Goal: Obtain resource: Download file/media

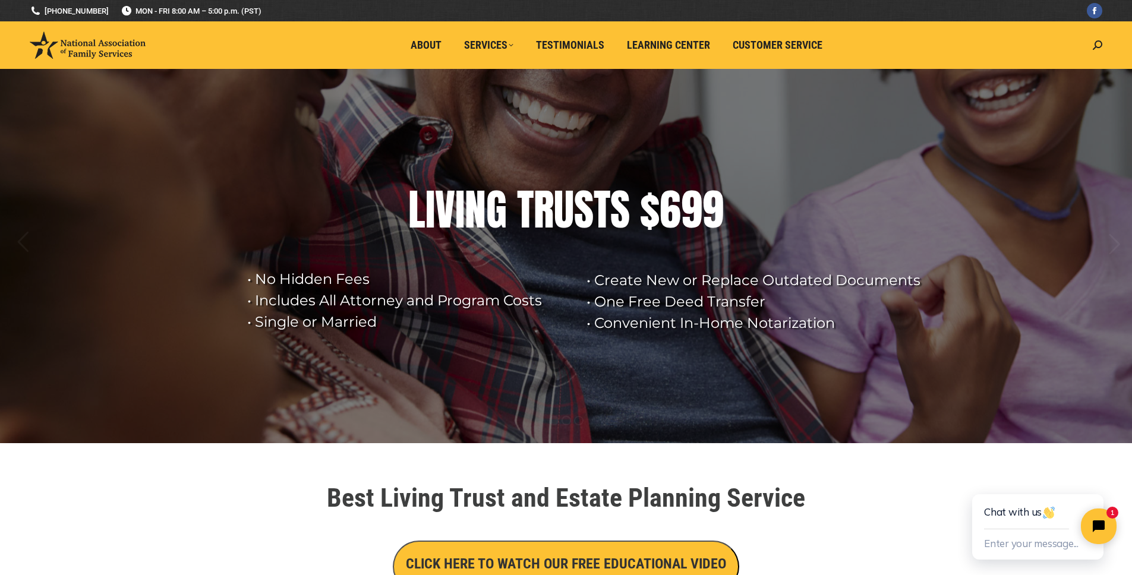
click at [904, 517] on div "Best Living Trust and Estate Planning Service CLICK HERE TO WATCH OUR FREE EDUC…" at bounding box center [566, 539] width 677 height 120
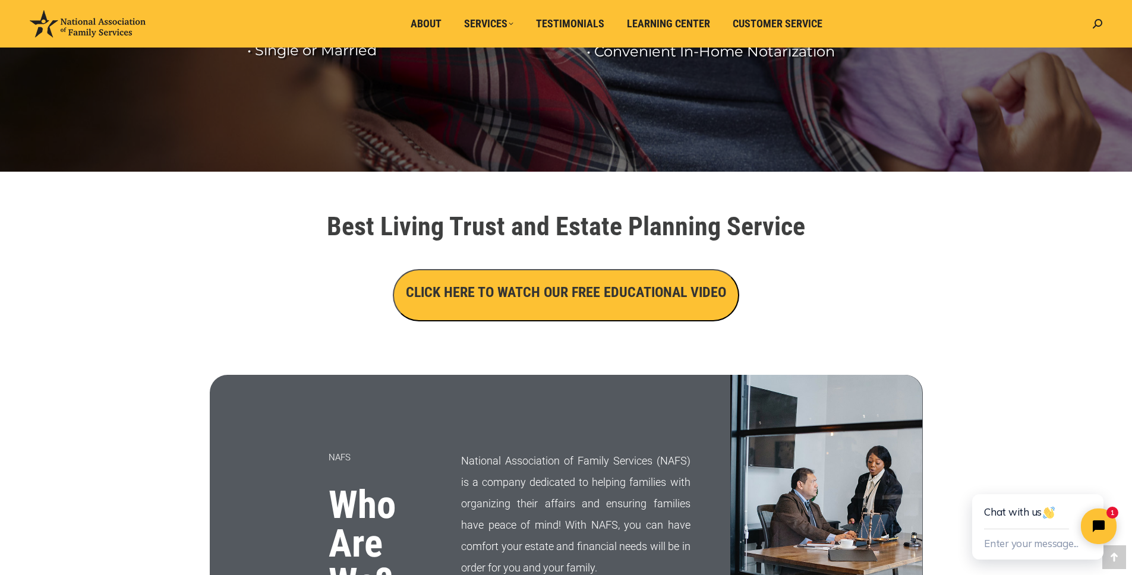
scroll to position [255, 0]
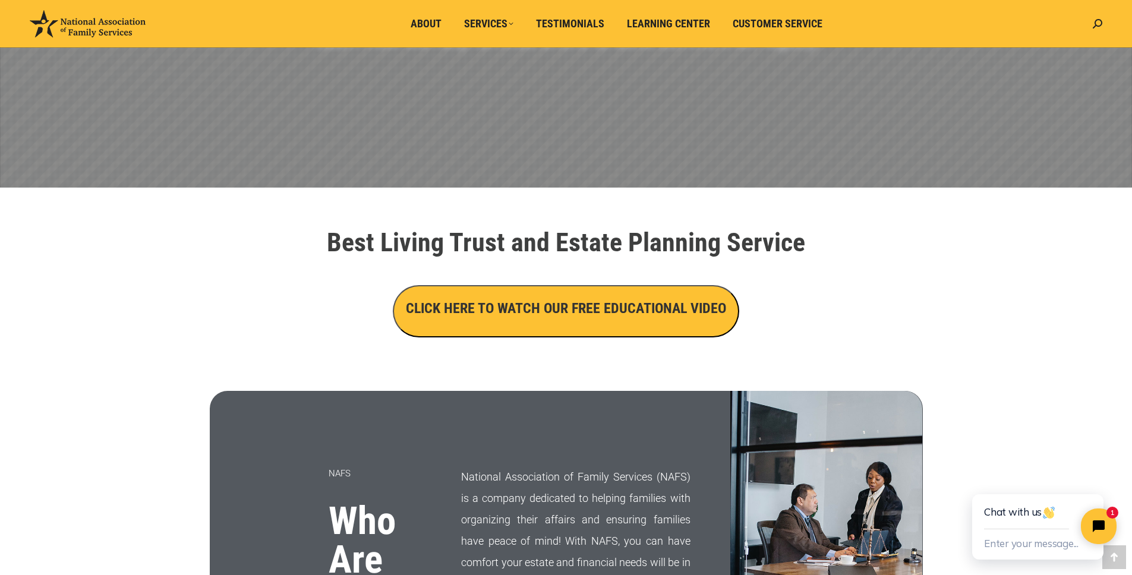
click at [564, 314] on h3 "CLICK HERE TO WATCH OUR FREE EDUCATIONAL VIDEO" at bounding box center [566, 308] width 320 height 20
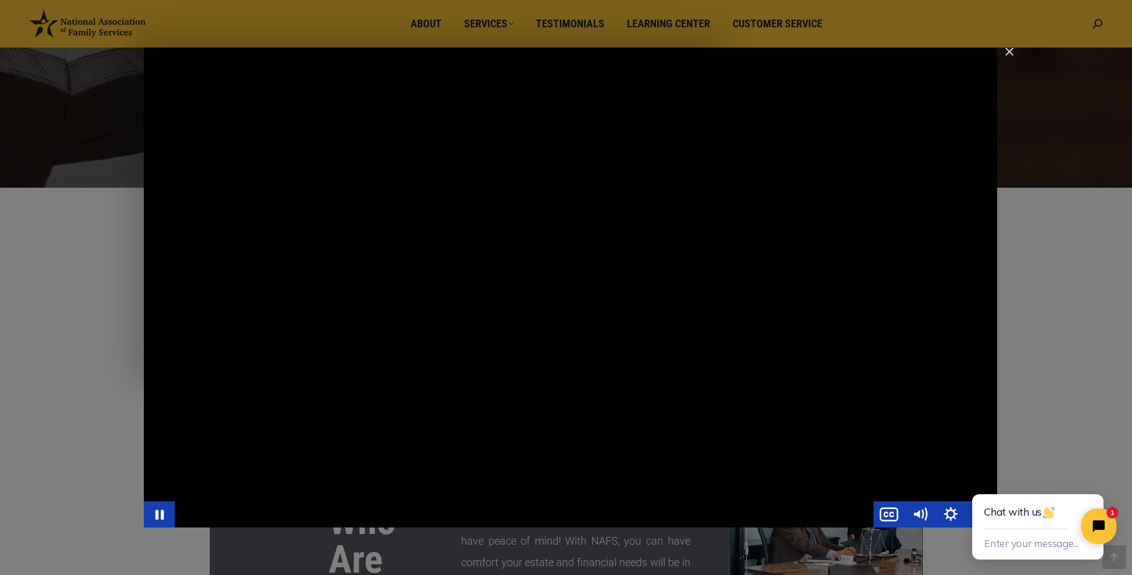
click at [560, 513] on div "Main Video - Full Webinar (Emma) Landon V1.4" at bounding box center [524, 514] width 699 height 26
click at [949, 509] on html "Chat with us Enter your message... 1" at bounding box center [1038, 515] width 187 height 119
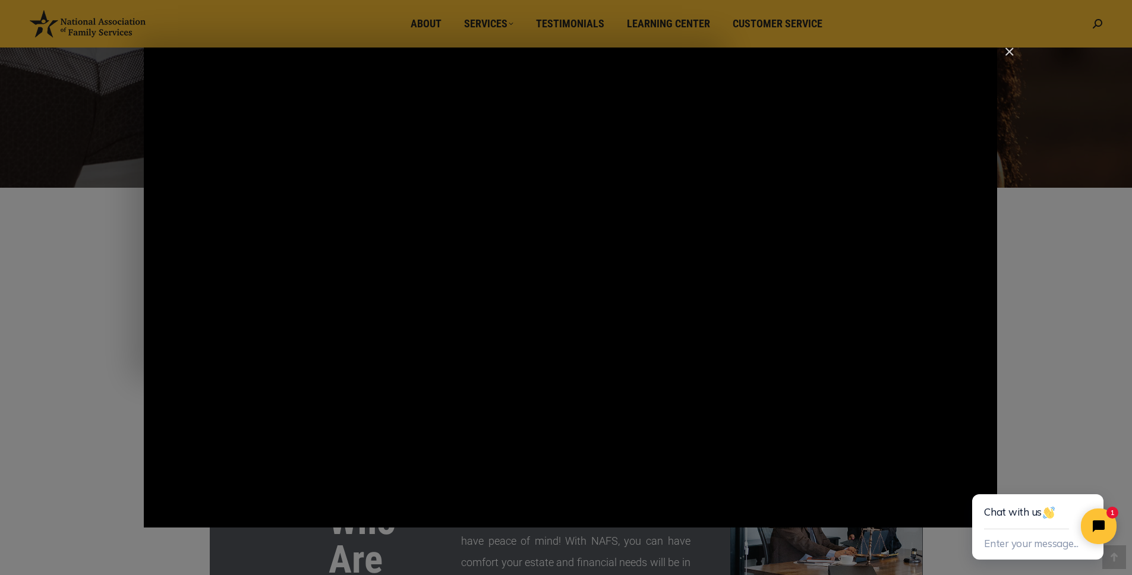
click at [949, 514] on html "Chat with us Enter your message... 1" at bounding box center [1038, 515] width 187 height 119
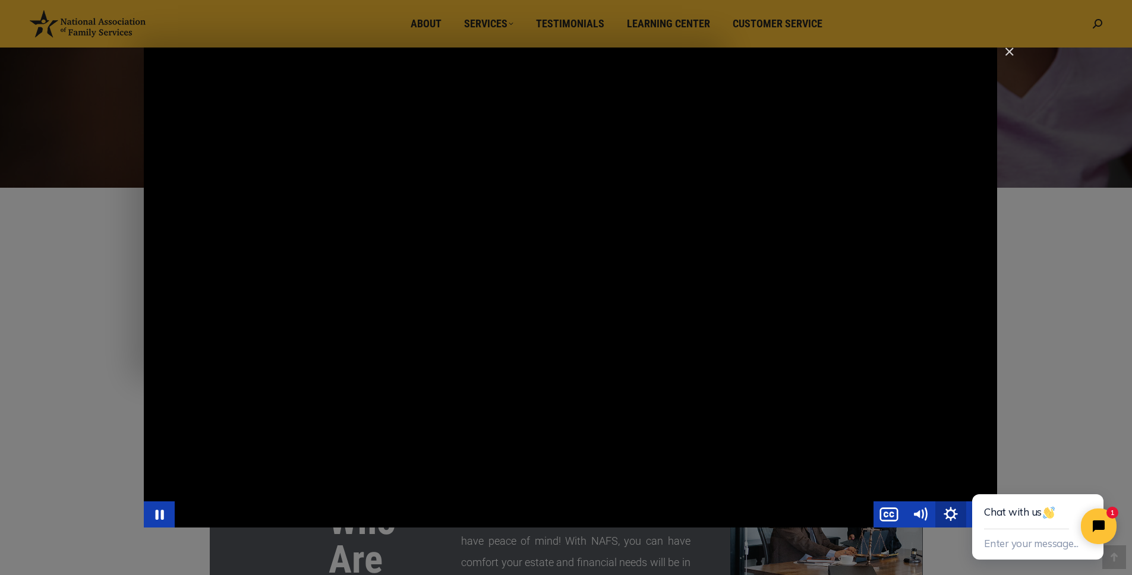
click at [939, 515] on icon "Show settings menu" at bounding box center [950, 514] width 31 height 26
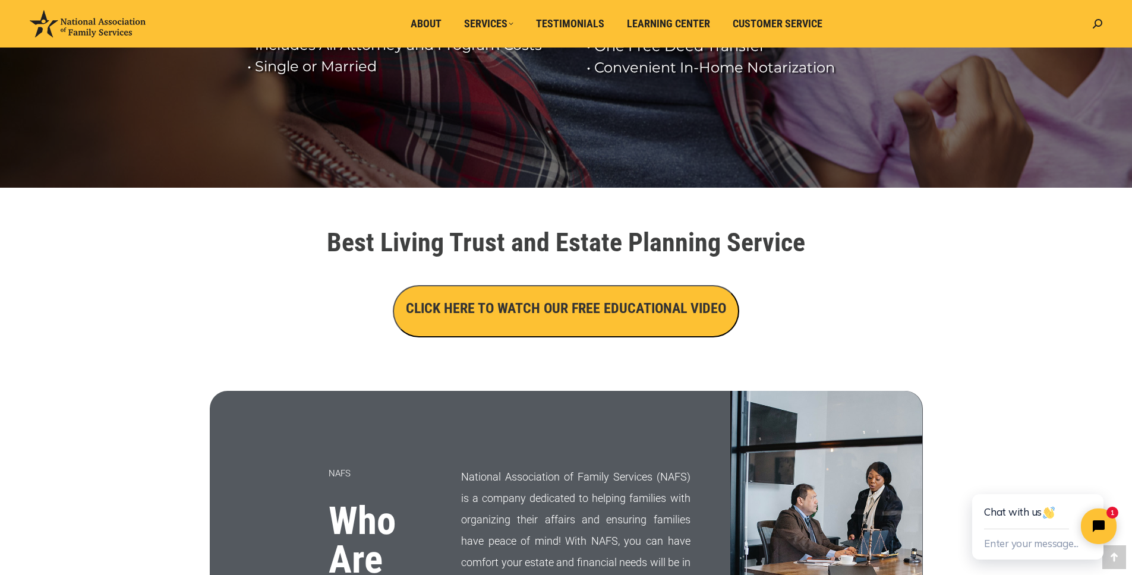
click at [578, 311] on h3 "CLICK HERE TO WATCH OUR FREE EDUCATIONAL VIDEO" at bounding box center [566, 308] width 320 height 20
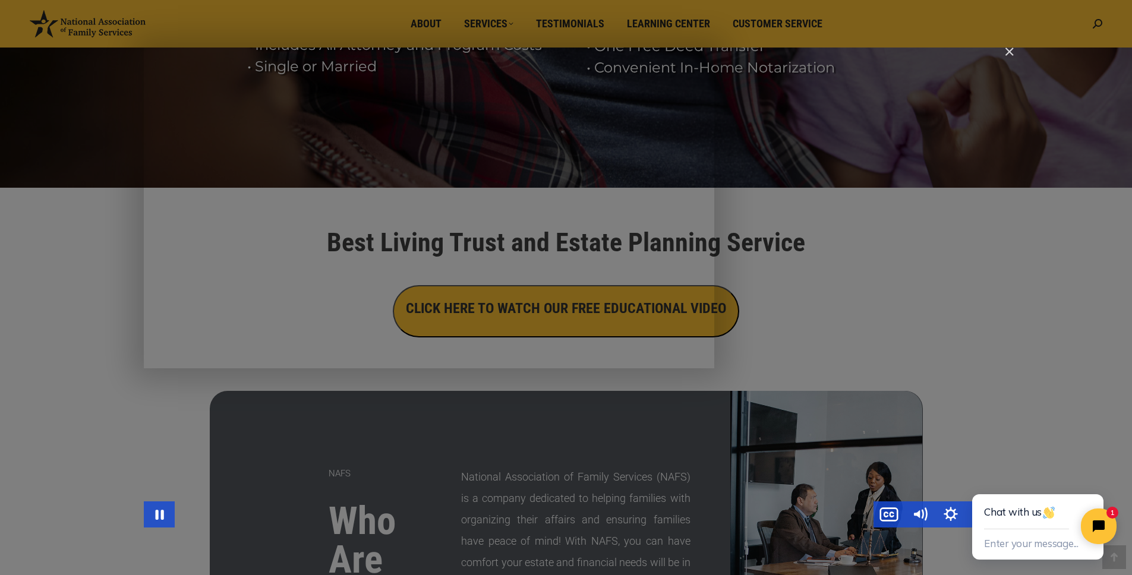
click at [686, 522] on div "Main Video - Full Webinar (Emma) Landon V1.4" at bounding box center [524, 514] width 699 height 26
click at [851, 510] on div "Main Video - Full Webinar (Emma) Landon V1.4" at bounding box center [524, 514] width 699 height 26
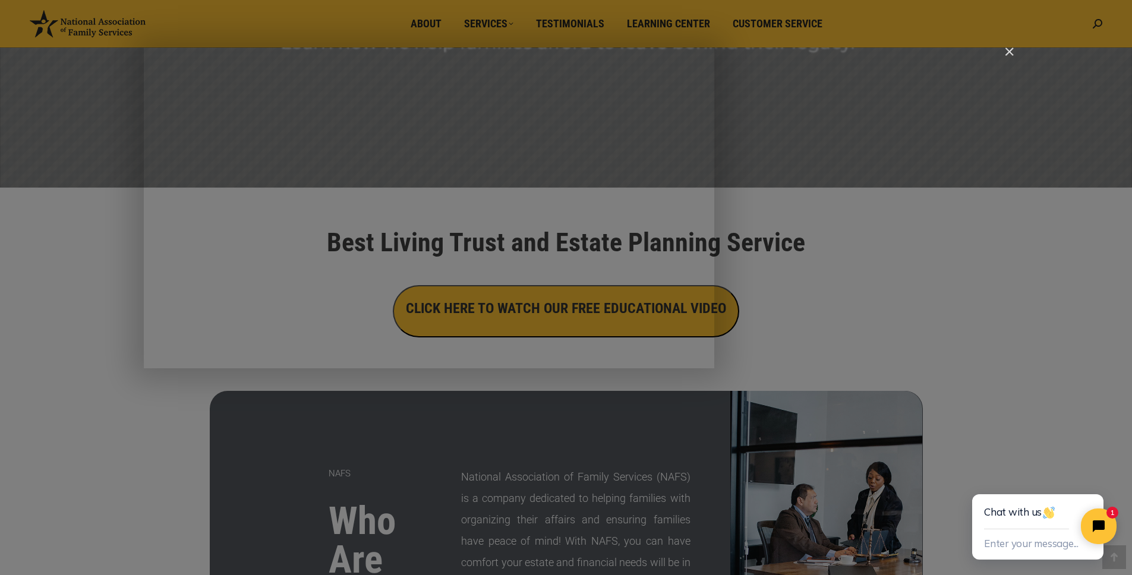
click at [1005, 52] on img "Close" at bounding box center [1004, 57] width 20 height 20
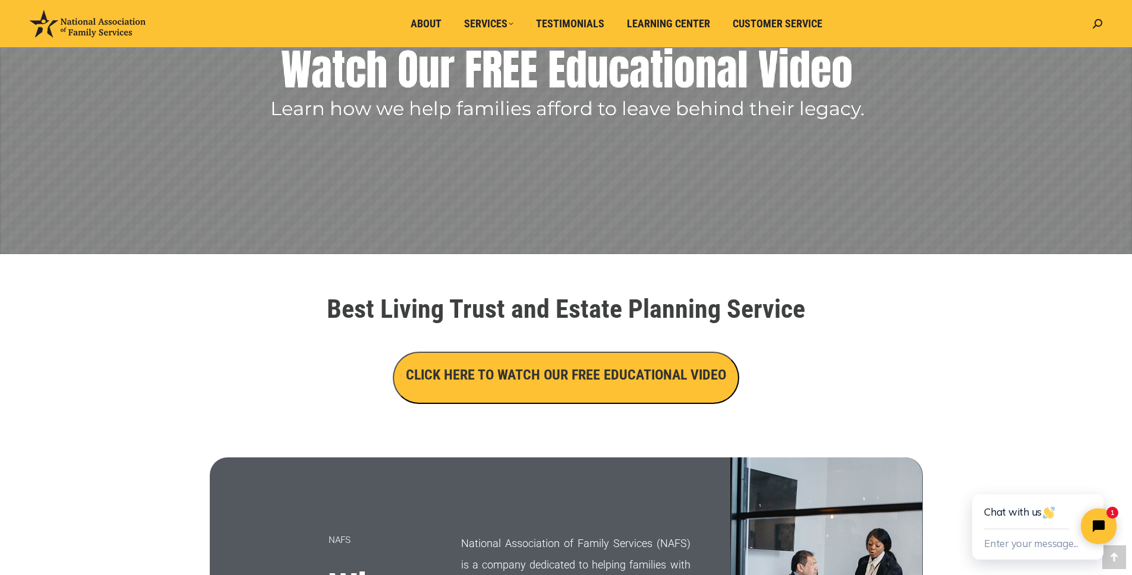
scroll to position [0, 0]
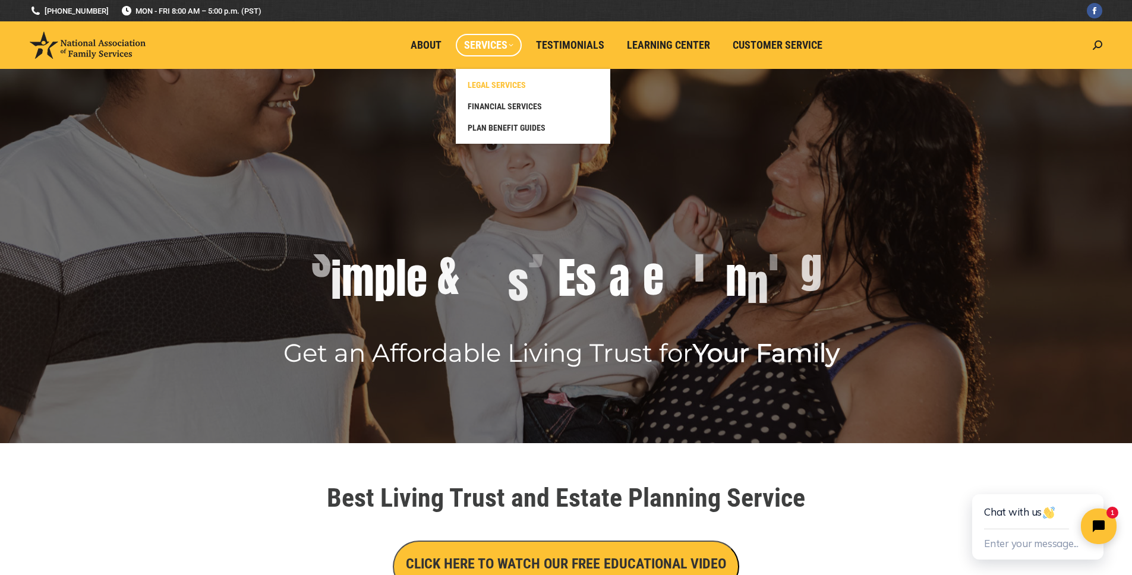
click at [494, 89] on span "LEGAL SERVICES" at bounding box center [497, 85] width 58 height 11
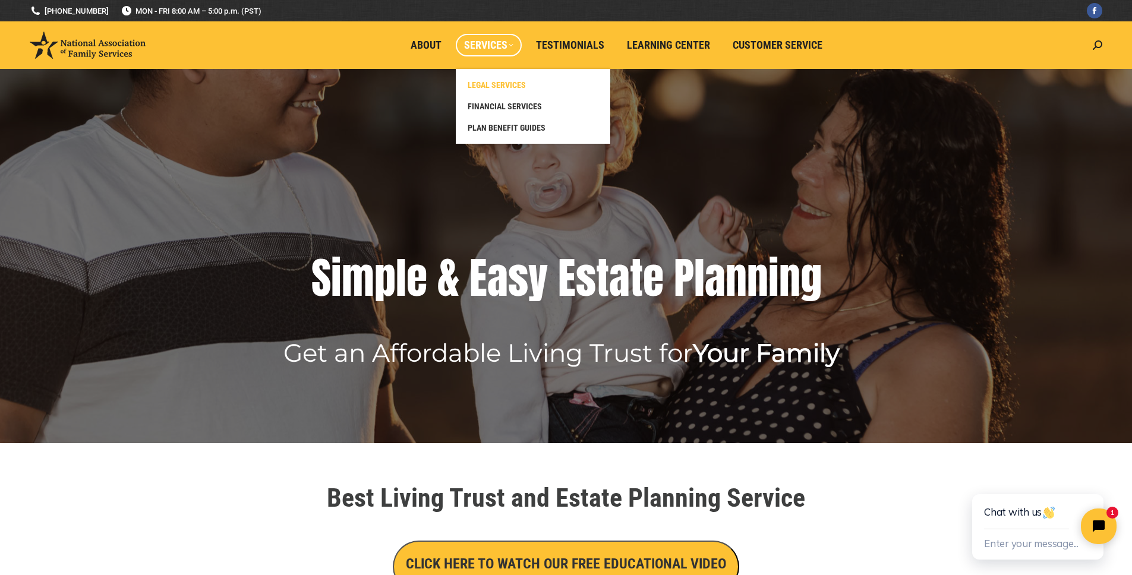
click at [507, 87] on span "LEGAL SERVICES" at bounding box center [497, 85] width 58 height 11
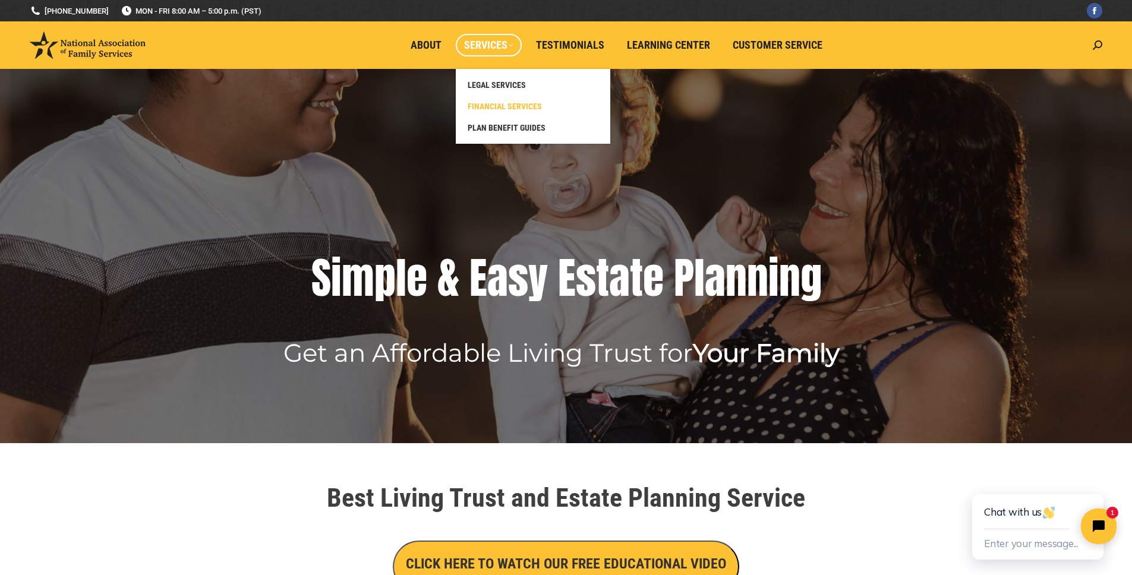
click at [490, 108] on span "FINANCIAL SERVICES" at bounding box center [505, 106] width 74 height 11
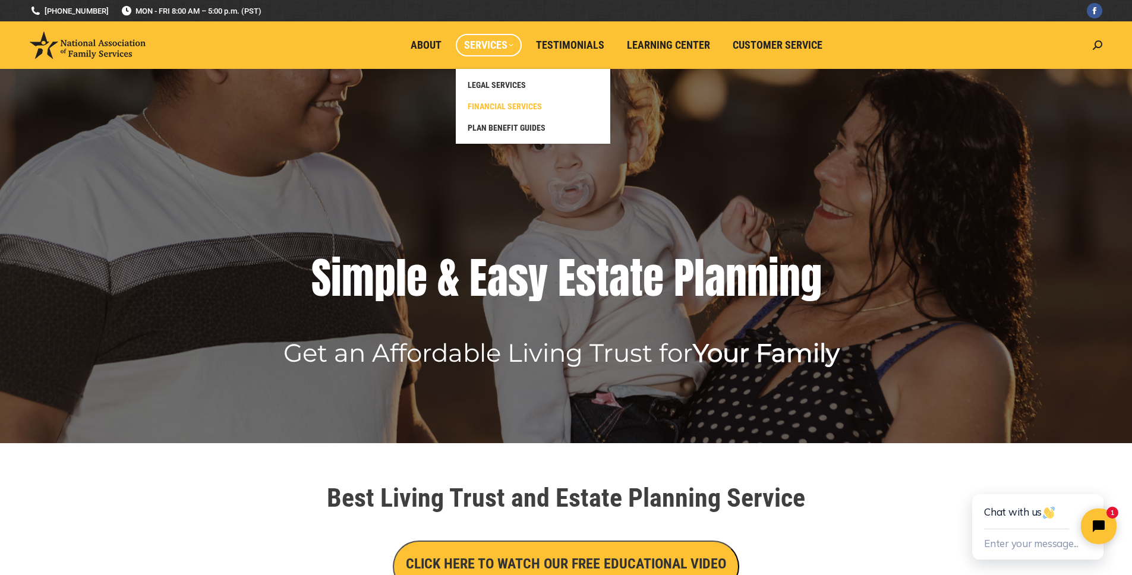
click at [490, 108] on span "FINANCIAL SERVICES" at bounding box center [505, 106] width 74 height 11
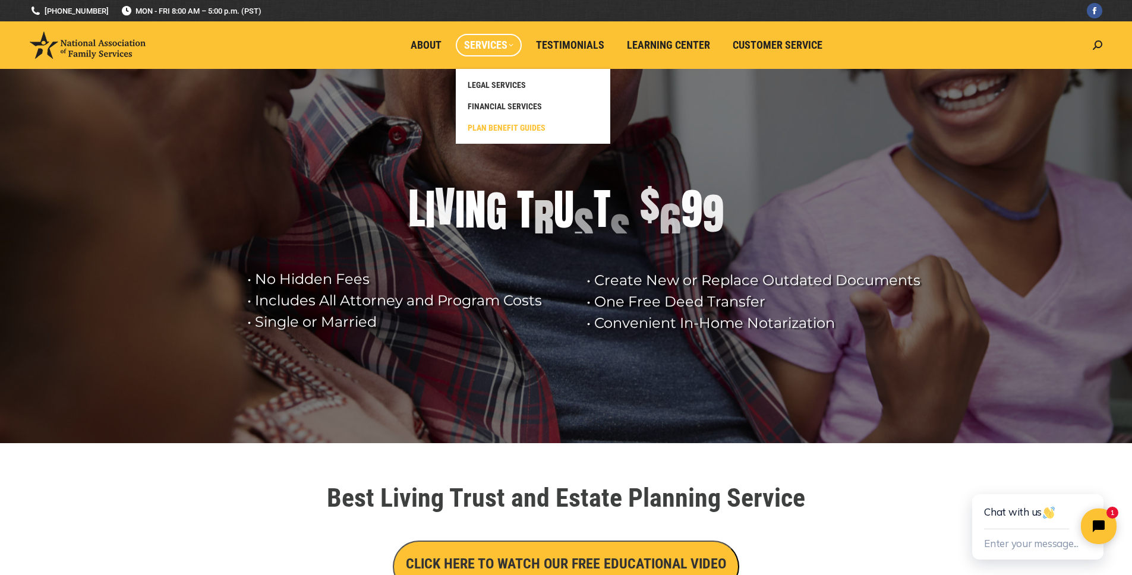
click at [491, 128] on span "PLAN BENEFIT GUIDES" at bounding box center [507, 127] width 78 height 11
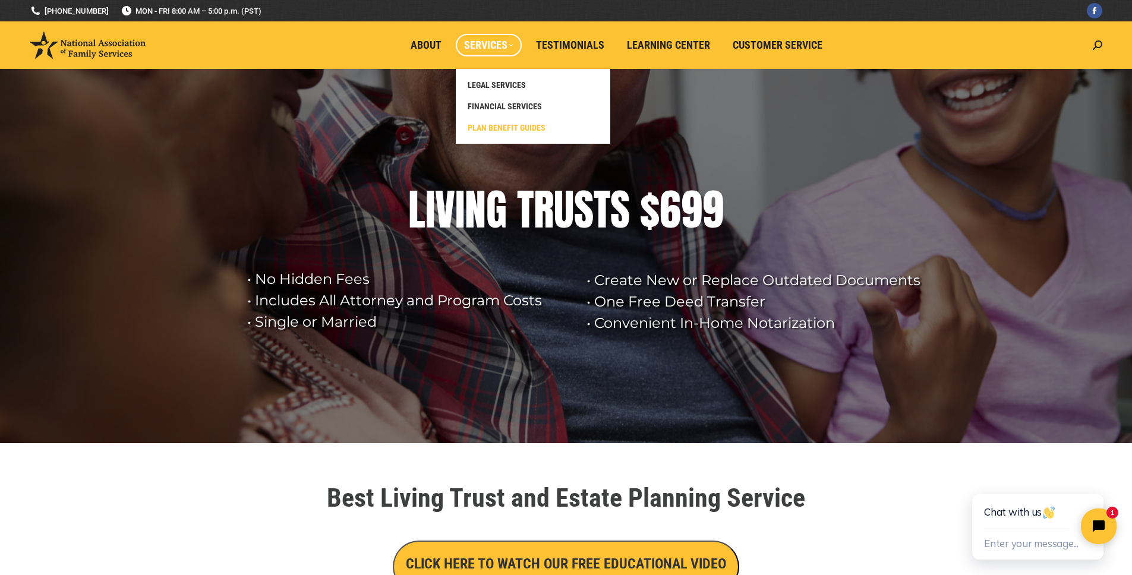
click at [491, 128] on span "PLAN BENEFIT GUIDES" at bounding box center [507, 127] width 78 height 11
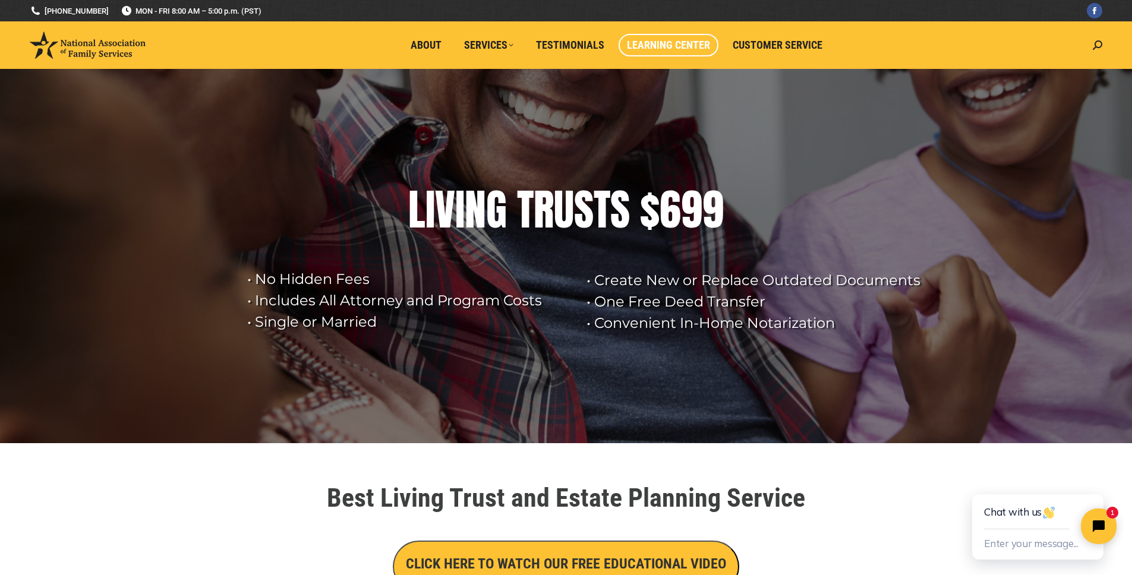
click at [680, 43] on span "Learning Center" at bounding box center [668, 45] width 83 height 13
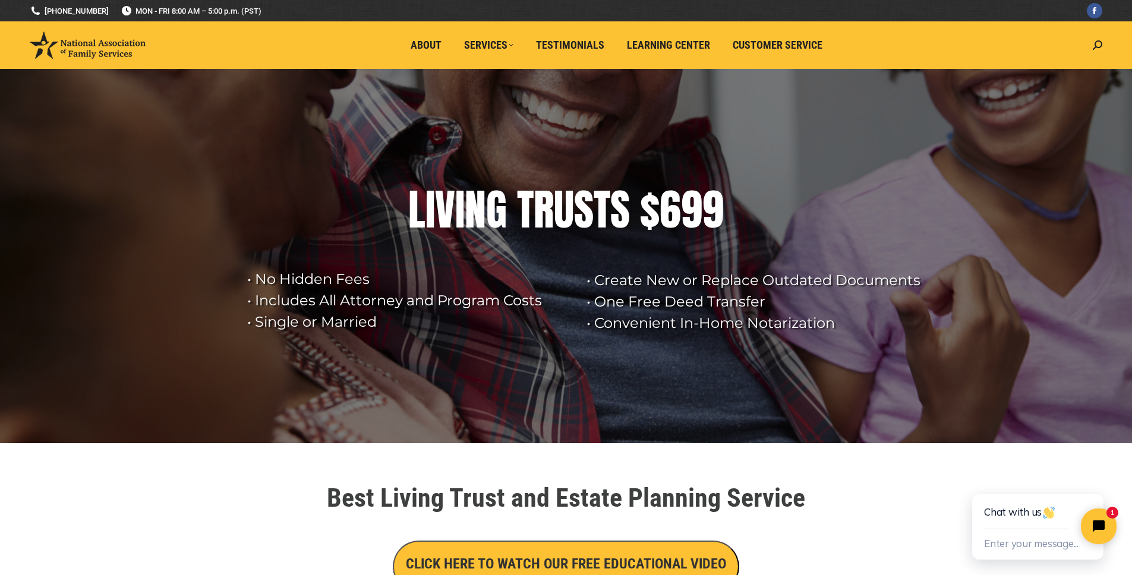
click at [790, 63] on li "Customer Service" at bounding box center [780, 45] width 112 height 48
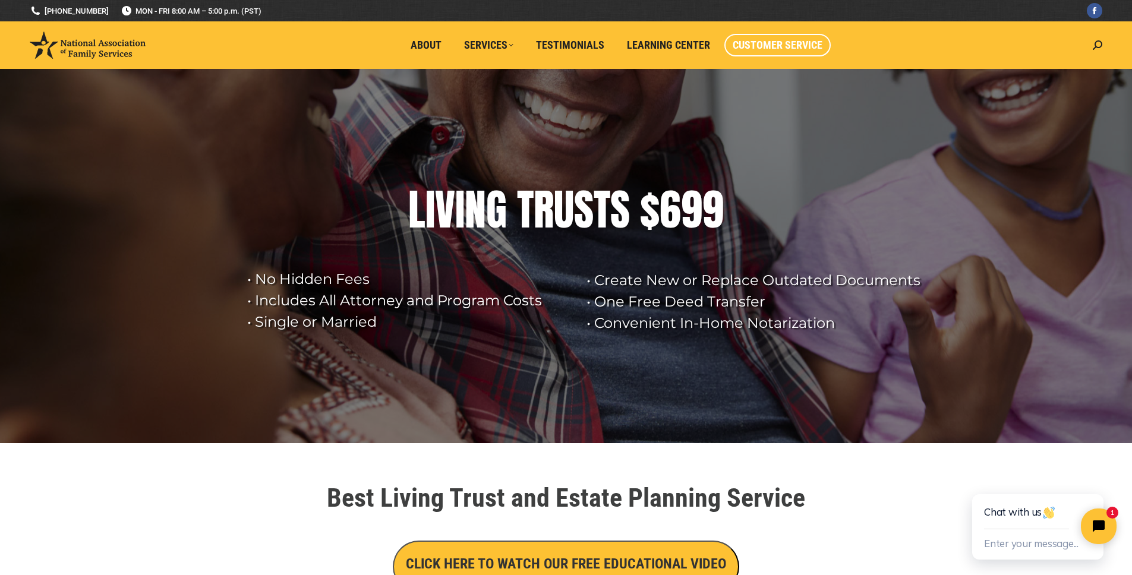
click at [783, 49] on span "Customer Service" at bounding box center [778, 45] width 90 height 13
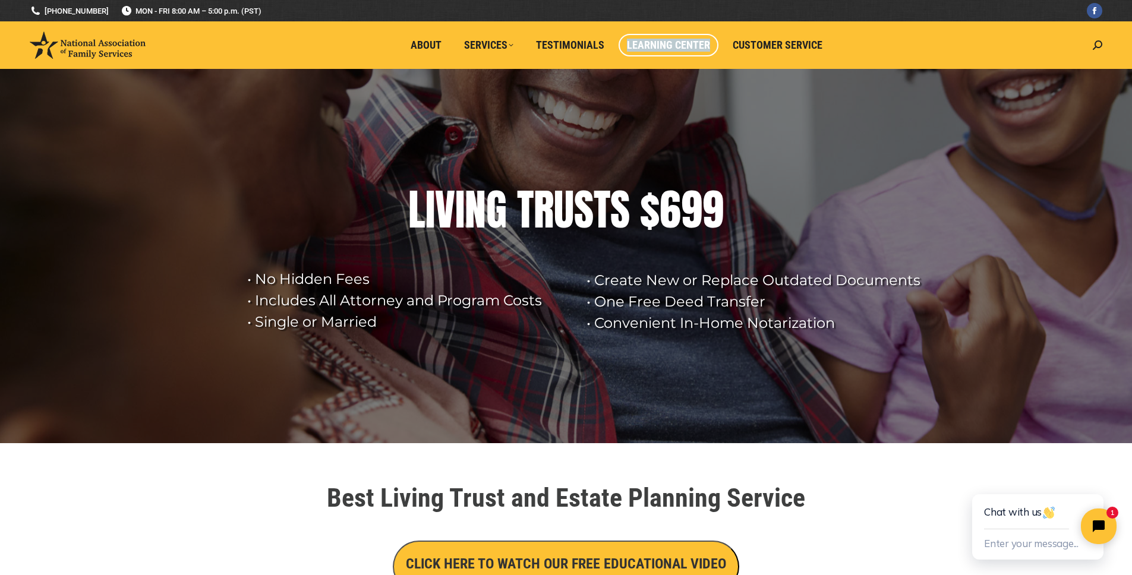
click at [643, 47] on span "Learning Center" at bounding box center [668, 45] width 83 height 13
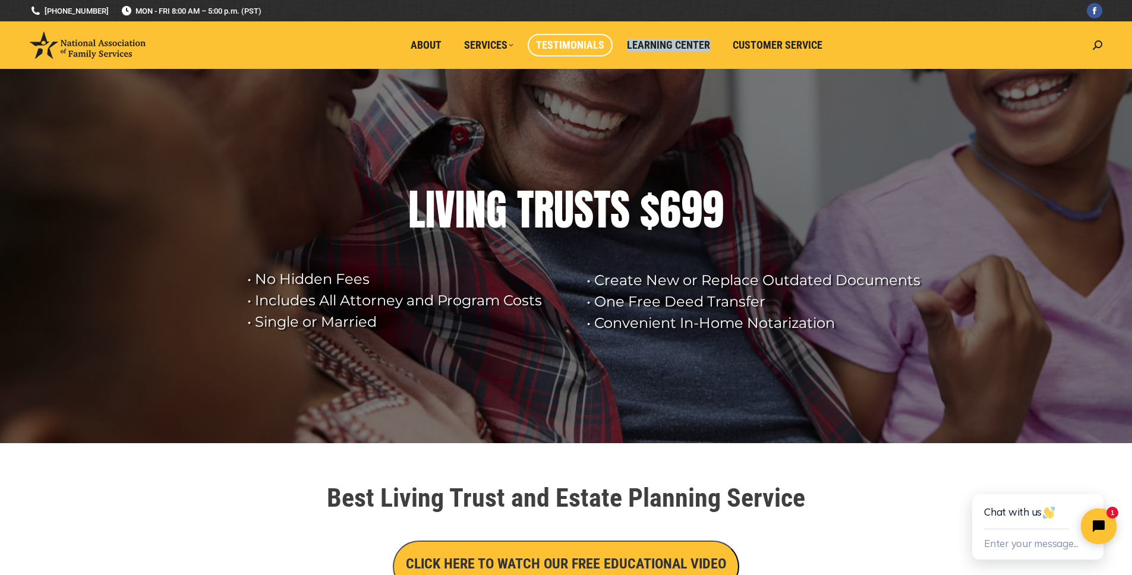
click at [562, 43] on span "Testimonials" at bounding box center [570, 45] width 68 height 13
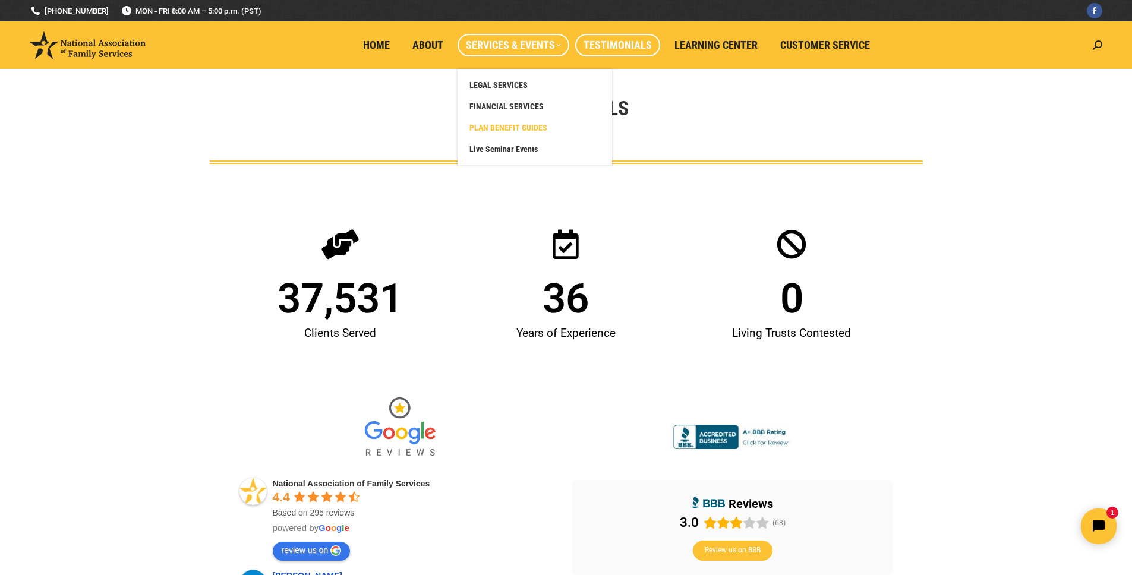
click at [505, 125] on span "PLAN BENEFIT GUIDES" at bounding box center [508, 127] width 78 height 11
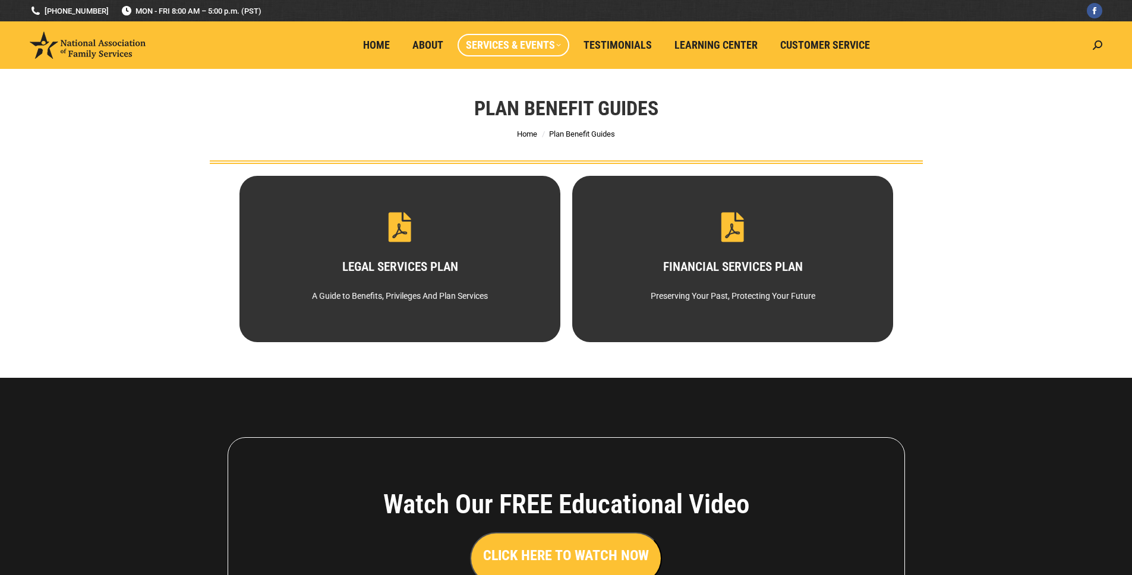
click at [474, 125] on div "Plan Benefit Guides You are here: Home Plan Benefit Guides" at bounding box center [566, 116] width 772 height 95
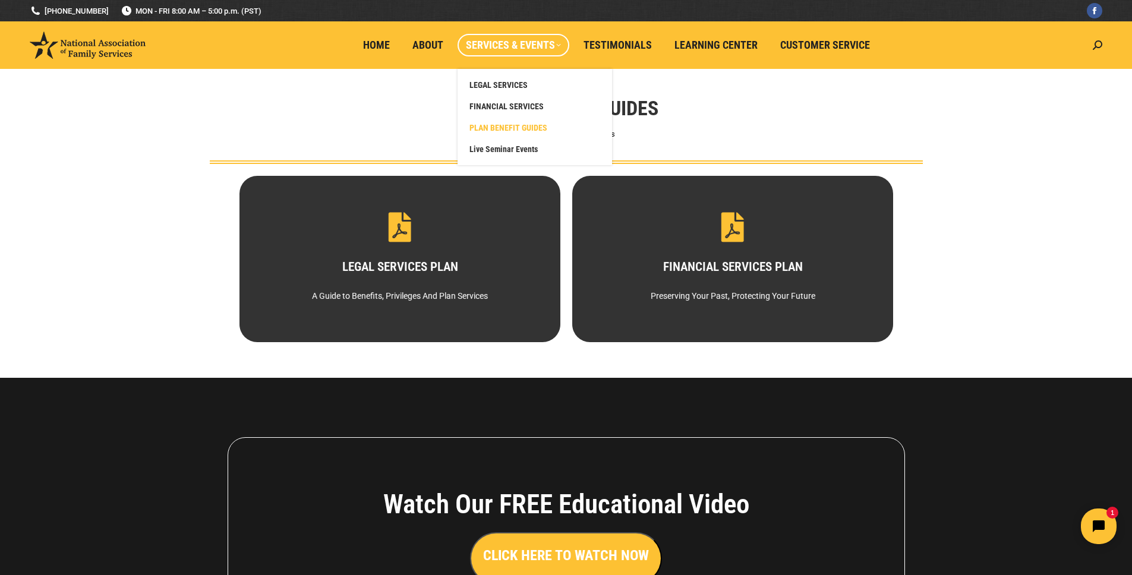
click at [497, 41] on span "Services & Events" at bounding box center [513, 45] width 95 height 13
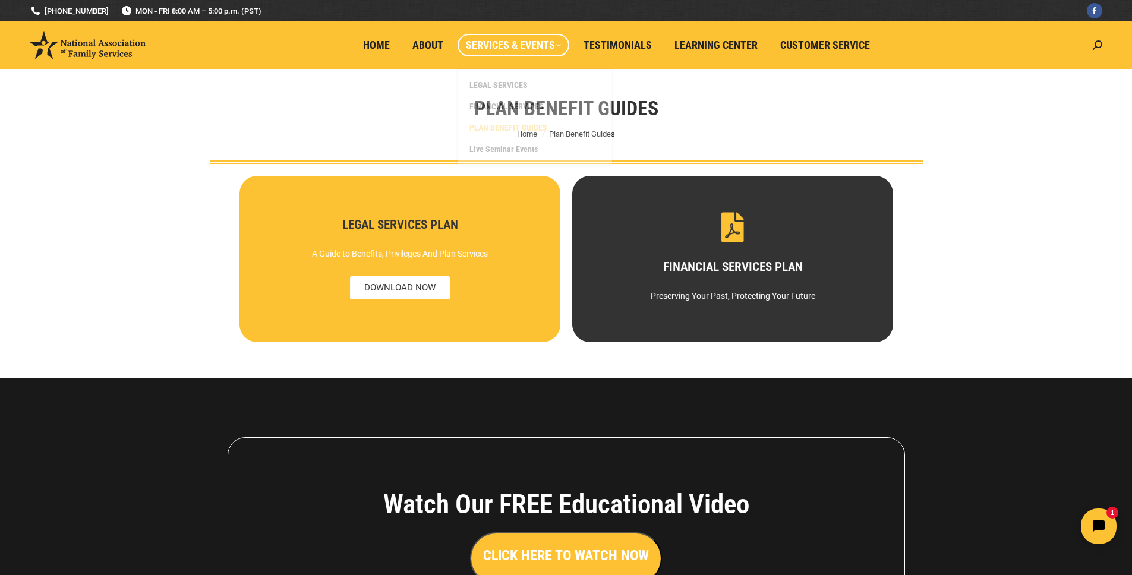
click at [434, 258] on div "LEGAL SERVICES PLAN A Guide to Benefits, Privileges And Plan Services LEGAL SER…" at bounding box center [399, 259] width 321 height 166
click at [428, 283] on span "DOWNLOAD NOW" at bounding box center [399, 287] width 100 height 23
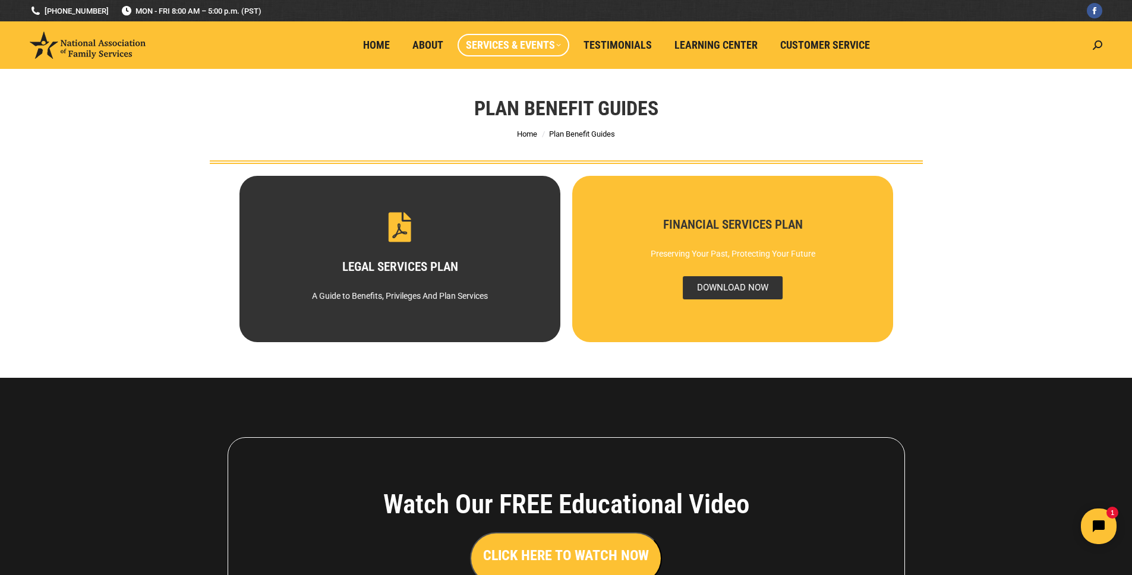
click at [727, 291] on span "DOWNLOAD NOW" at bounding box center [732, 287] width 100 height 23
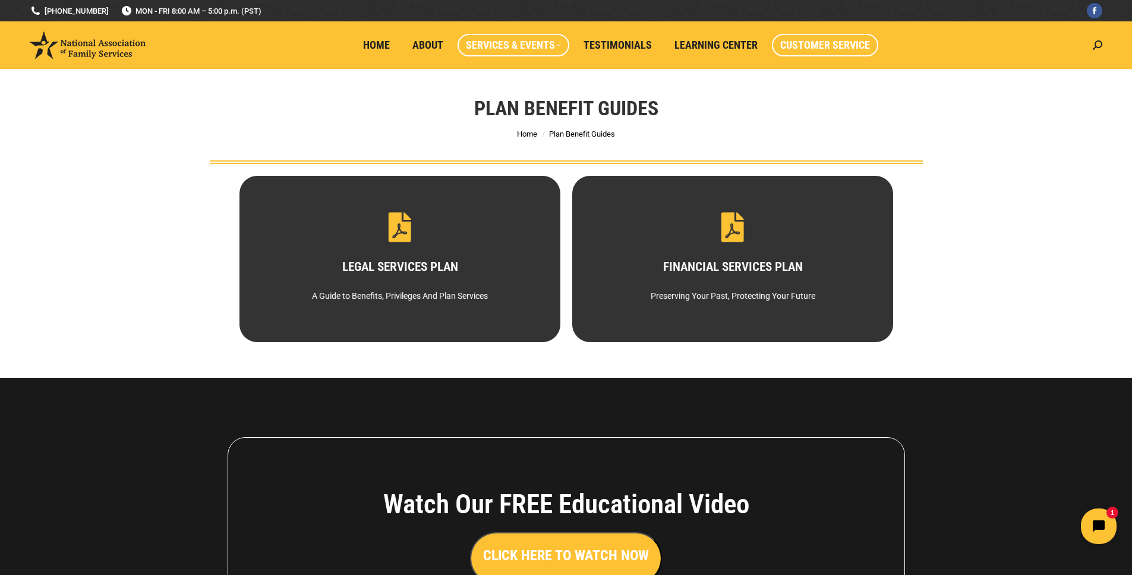
click at [828, 46] on span "Customer Service" at bounding box center [825, 45] width 90 height 13
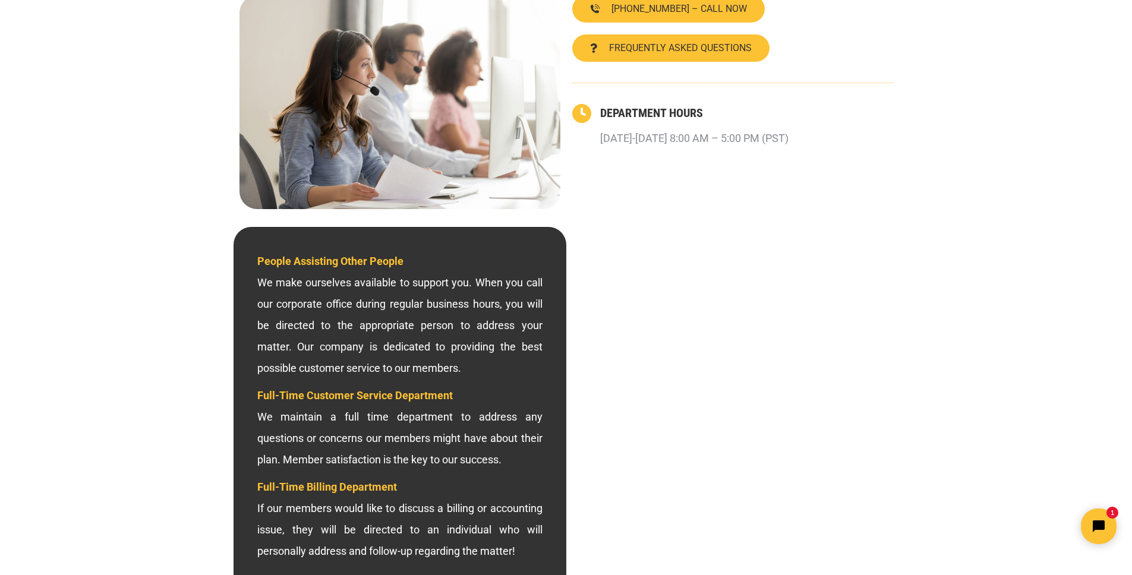
scroll to position [233, 0]
